Goal: Find contact information: Find contact information

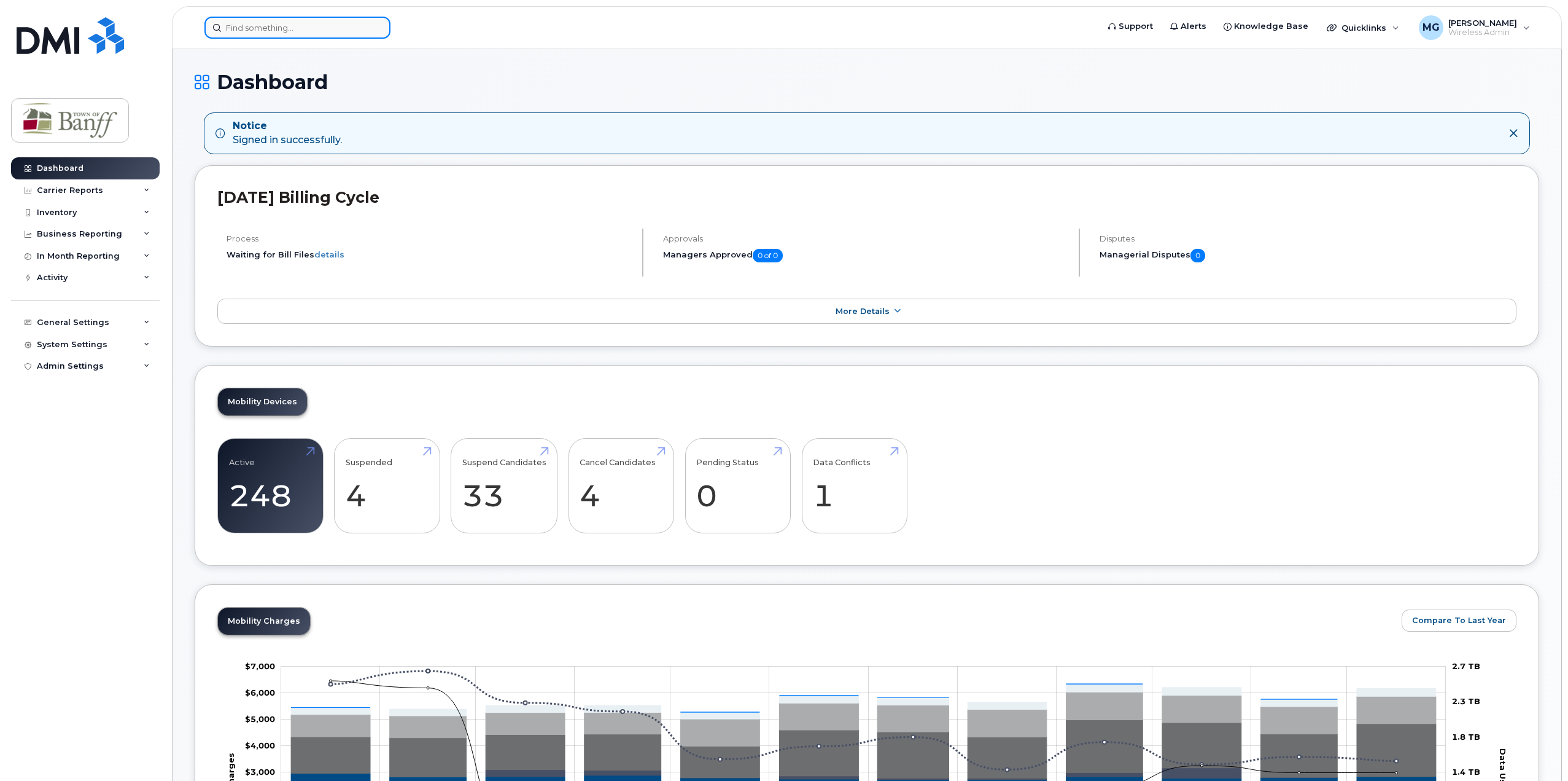
click at [303, 28] on input at bounding box center [298, 27] width 186 height 22
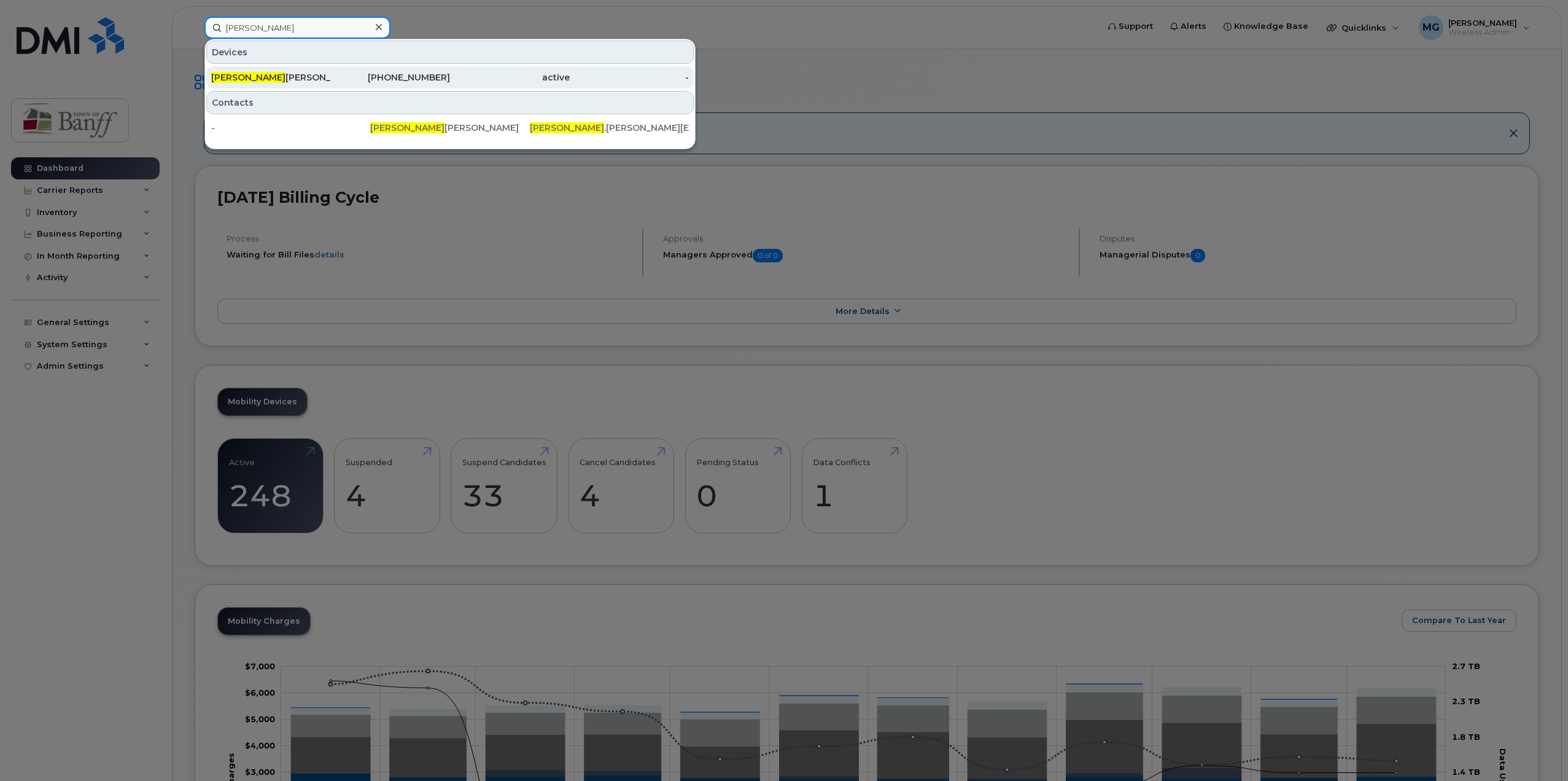
type input "[PERSON_NAME]"
click at [450, 85] on div "[PHONE_NUMBER]" at bounding box center [509, 77] width 119 height 22
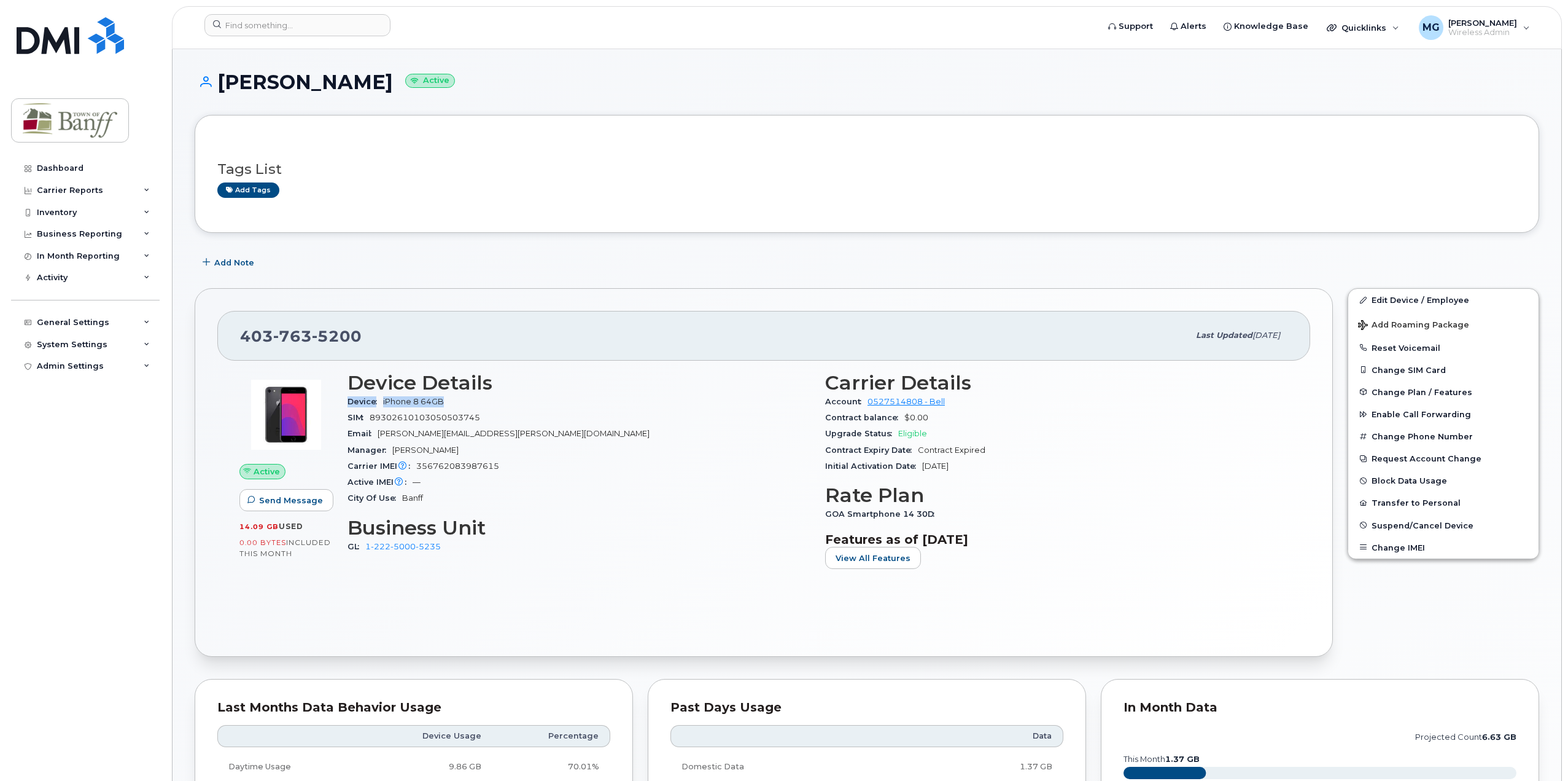
drag, startPoint x: 454, startPoint y: 399, endPoint x: 343, endPoint y: 398, distance: 111.0
click at [343, 398] on div "Device Details Device iPhone 8 64GB SIM 89302610103050503745 Email kelly.gibson…" at bounding box center [579, 475] width 478 height 222
click at [772, 454] on div "Manager Kelly Gibson" at bounding box center [579, 450] width 463 height 16
